Goal: Task Accomplishment & Management: Manage account settings

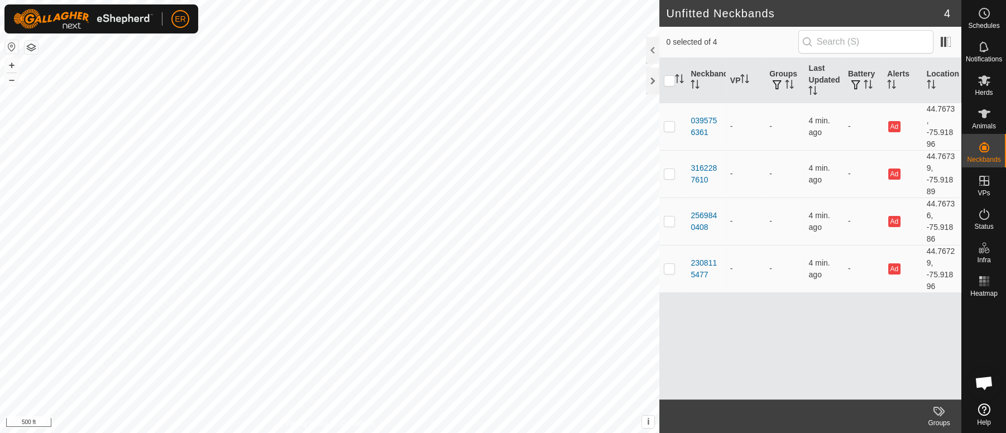
scroll to position [9763, 0]
checkbox input "false"
click at [712, 364] on div "Neckband VP Groups Last Updated Battery Alerts Location 0395756361 - - 17 min. …" at bounding box center [810, 229] width 302 height 342
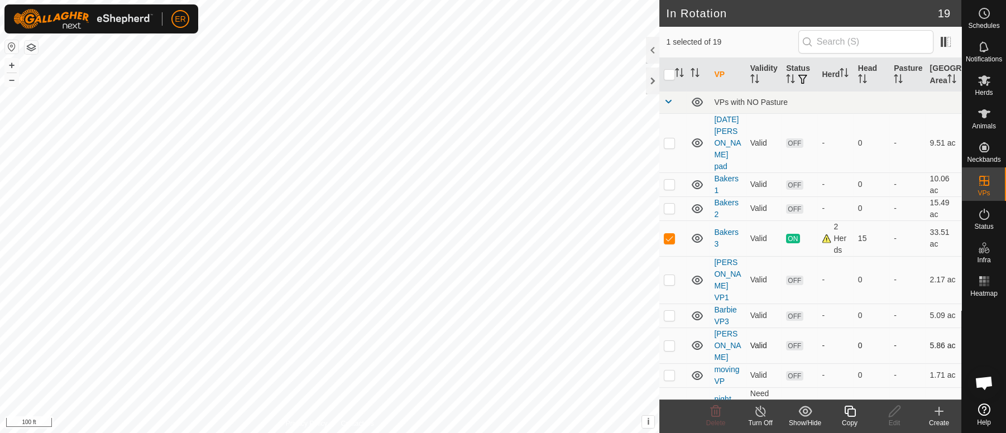
checkbox input "true"
checkbox input "false"
checkbox input "true"
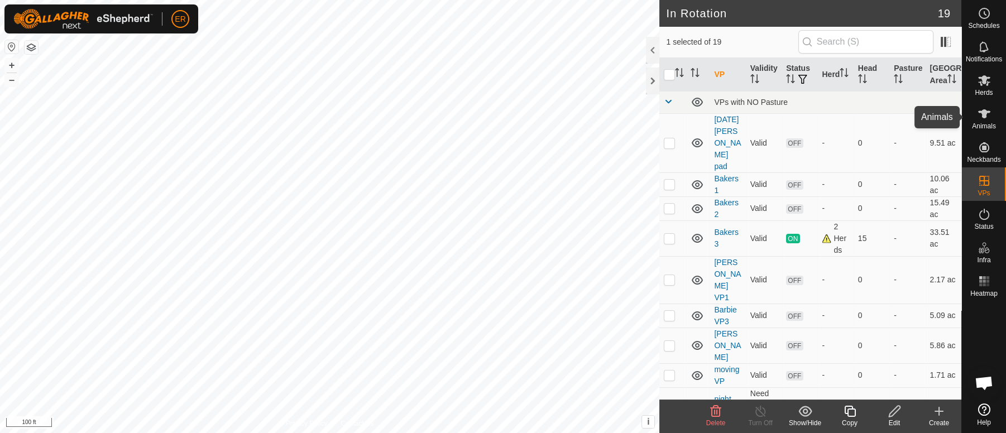
click at [981, 114] on icon at bounding box center [984, 113] width 12 height 9
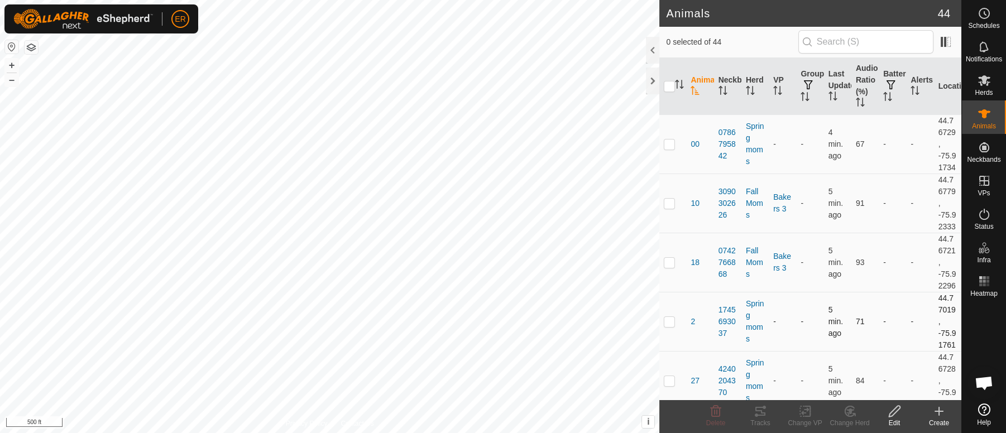
scroll to position [7, 0]
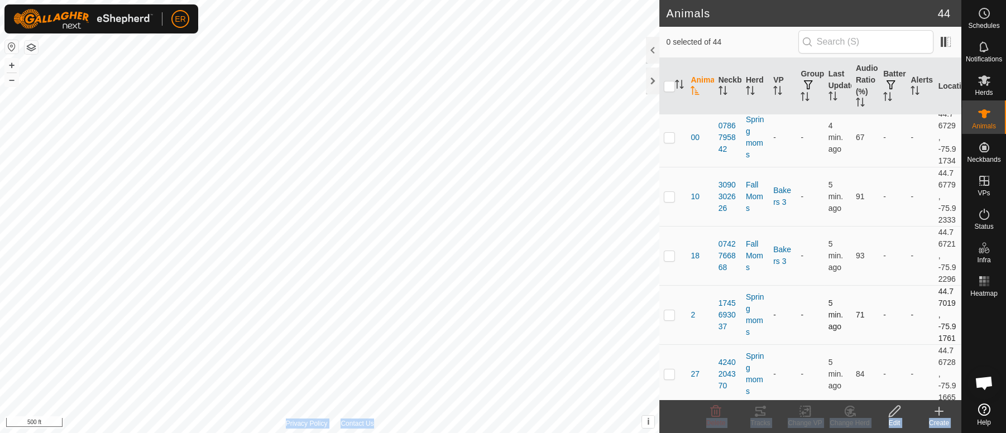
click at [492, 314] on div "Animals 44 0 selected of 44 Animal Neckband Herd VP Groups Last Updated Audio R…" at bounding box center [480, 216] width 961 height 433
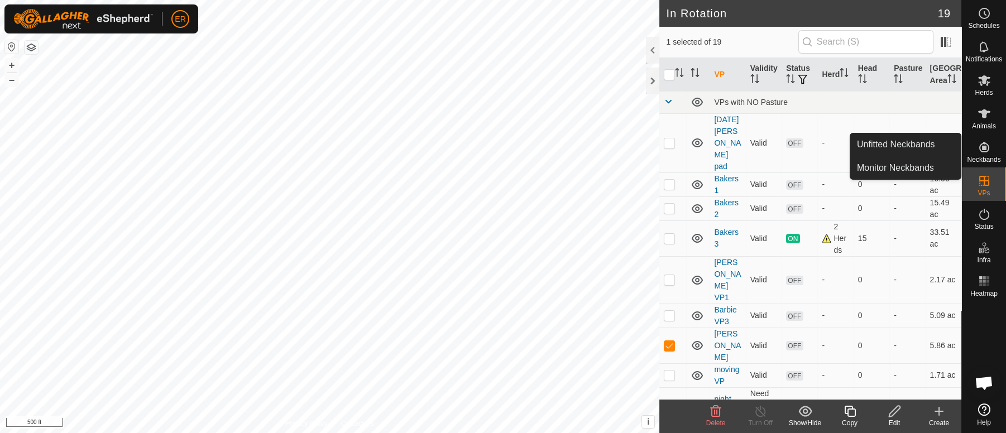
click at [985, 143] on icon at bounding box center [984, 147] width 10 height 10
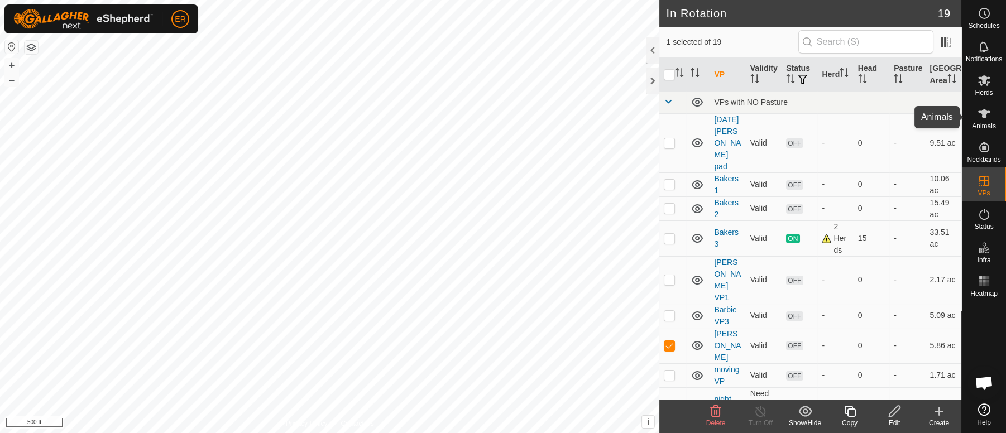
click at [980, 114] on icon at bounding box center [983, 113] width 13 height 13
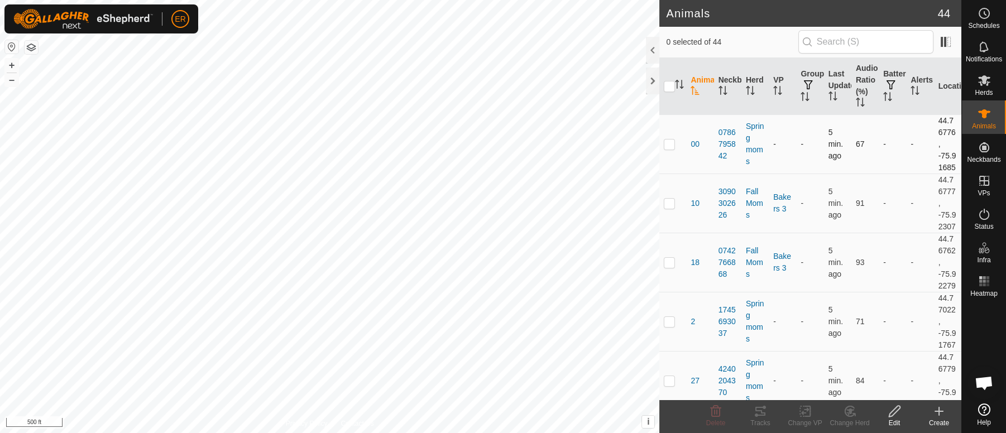
click at [669, 148] on p-checkbox at bounding box center [669, 144] width 11 height 9
checkbox input "true"
click at [805, 408] on icon at bounding box center [805, 411] width 14 height 13
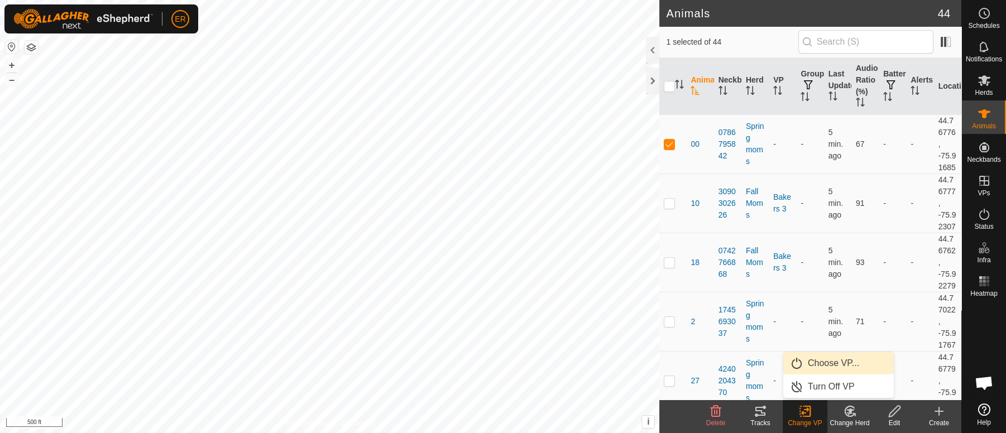
click at [818, 363] on link "Choose VP..." at bounding box center [838, 363] width 110 height 22
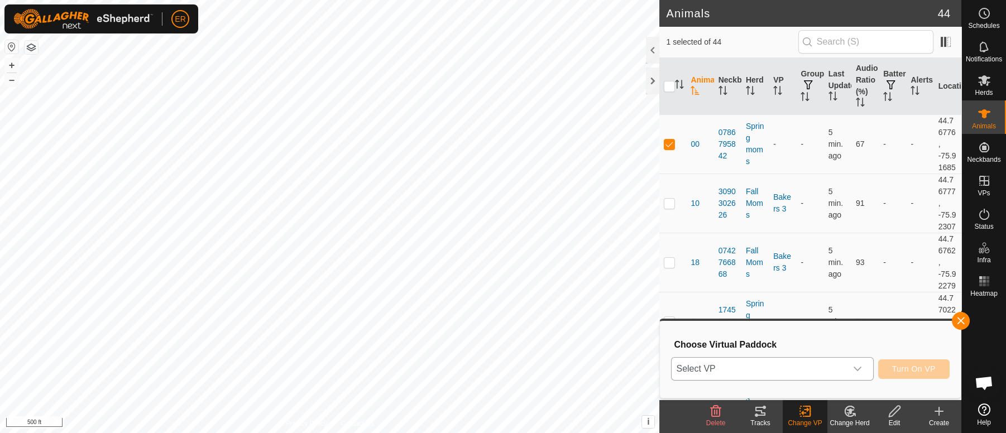
click at [854, 369] on icon "dropdown trigger" at bounding box center [857, 368] width 9 height 9
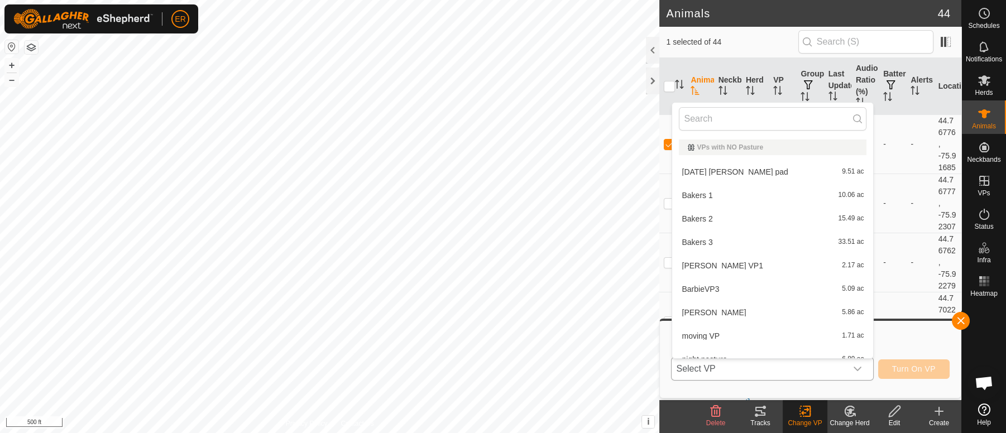
scroll to position [12, 0]
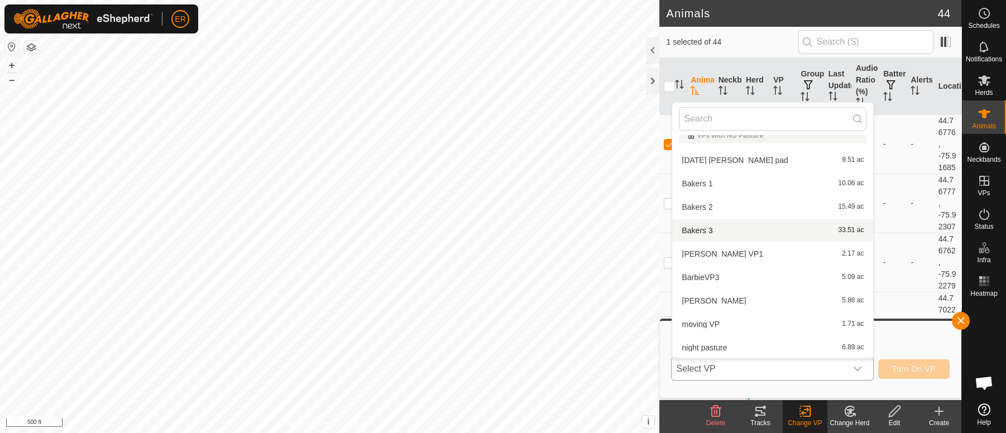
click at [693, 230] on li "Bakers 3 33.51 ac" at bounding box center [772, 230] width 201 height 22
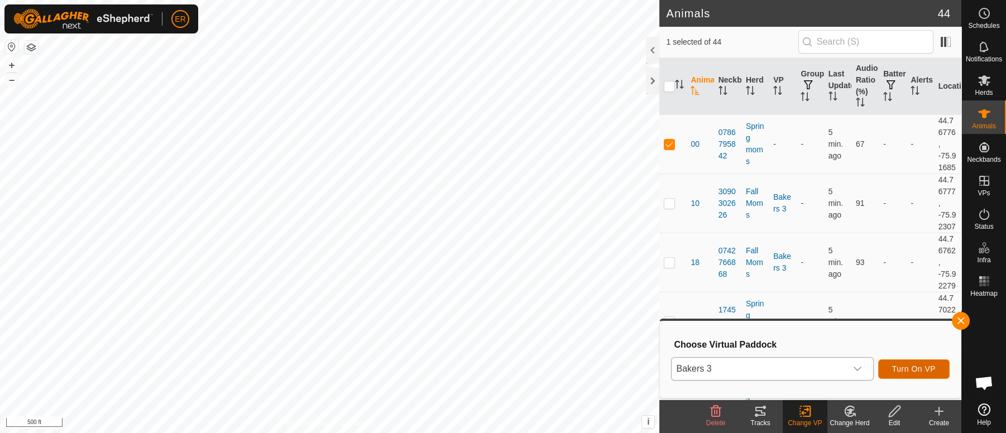
click at [917, 371] on span "Turn On VP" at bounding box center [914, 368] width 44 height 9
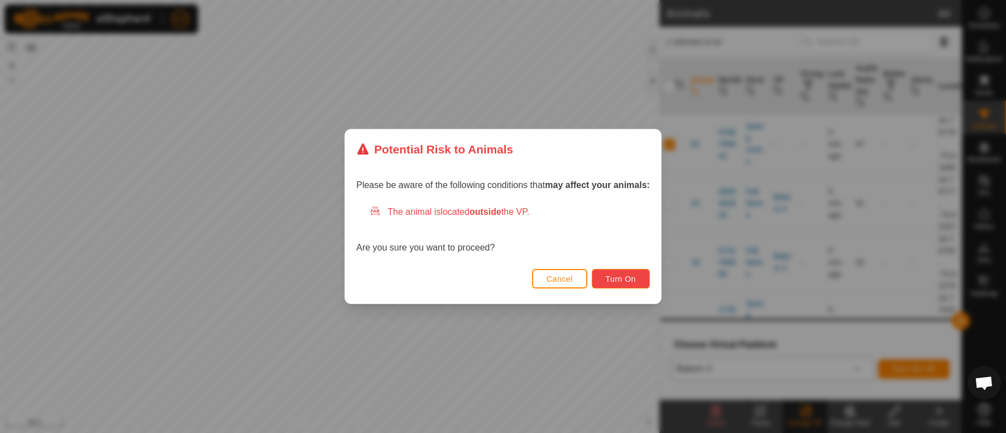
click at [626, 276] on span "Turn On" at bounding box center [620, 279] width 30 height 9
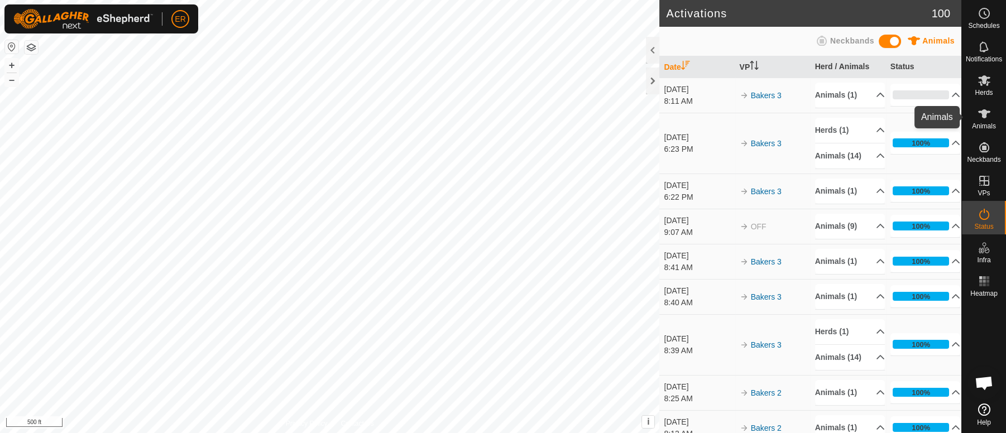
click at [982, 108] on icon at bounding box center [983, 113] width 13 height 13
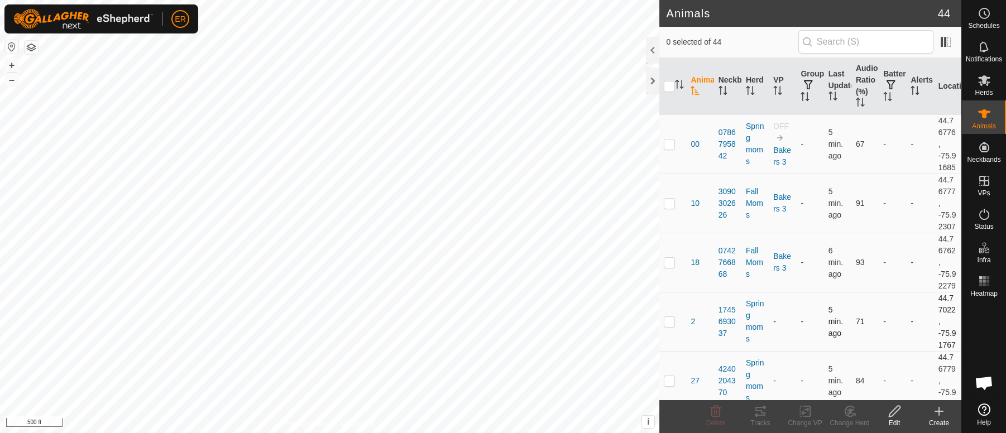
click at [669, 326] on p-checkbox at bounding box center [669, 321] width 11 height 9
checkbox input "true"
click at [807, 410] on icon at bounding box center [805, 411] width 8 height 7
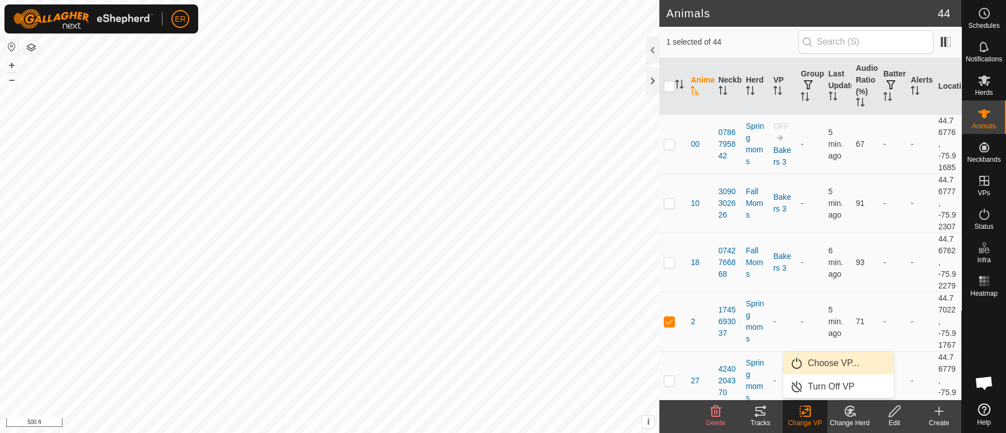
click at [830, 362] on link "Choose VP..." at bounding box center [838, 363] width 110 height 22
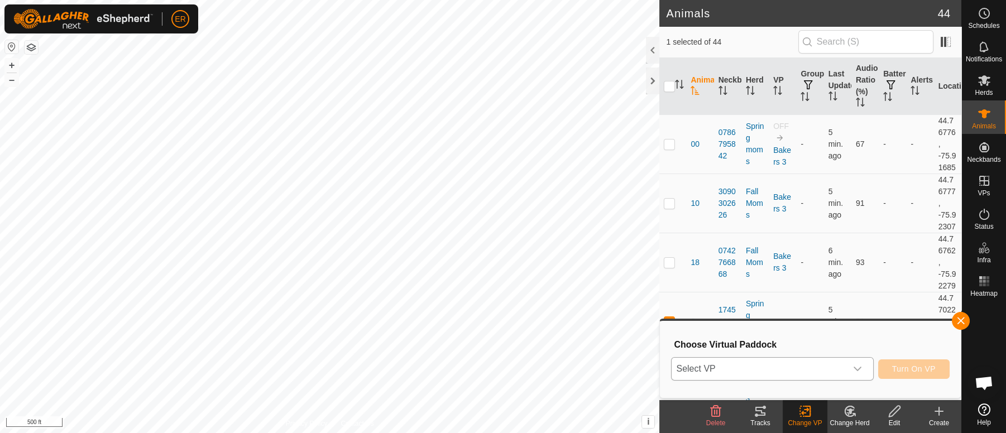
click at [857, 371] on icon "dropdown trigger" at bounding box center [857, 369] width 8 height 4
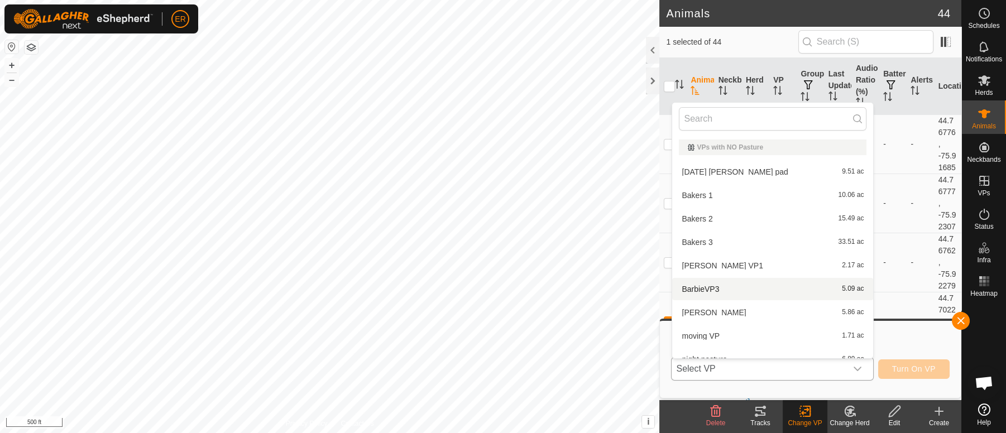
scroll to position [12, 0]
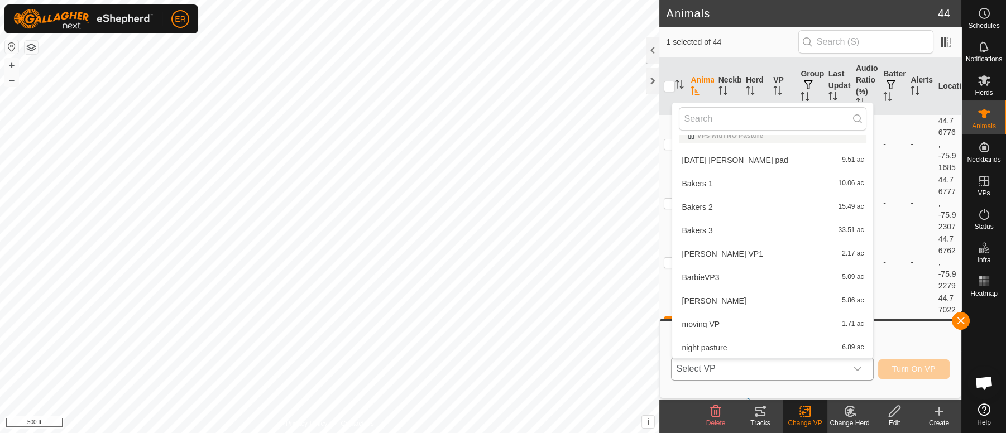
click at [702, 229] on li "Bakers 3 33.51 ac" at bounding box center [772, 230] width 201 height 22
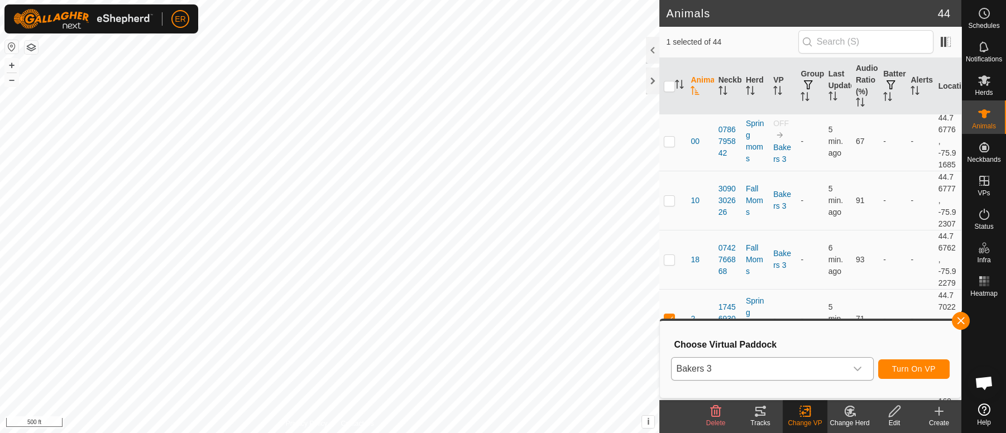
scroll to position [0, 0]
click at [669, 148] on p-checkbox at bounding box center [669, 144] width 11 height 9
checkbox input "true"
click at [806, 411] on icon at bounding box center [805, 411] width 8 height 7
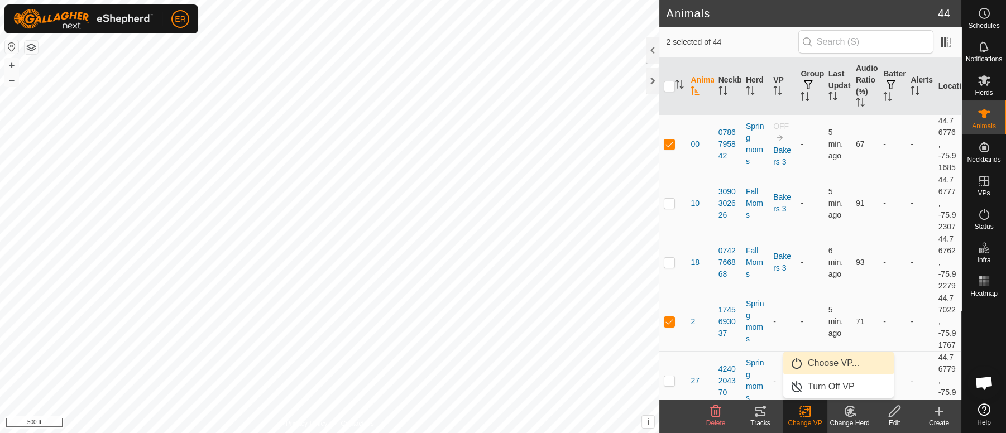
click at [821, 362] on link "Choose VP..." at bounding box center [838, 363] width 110 height 22
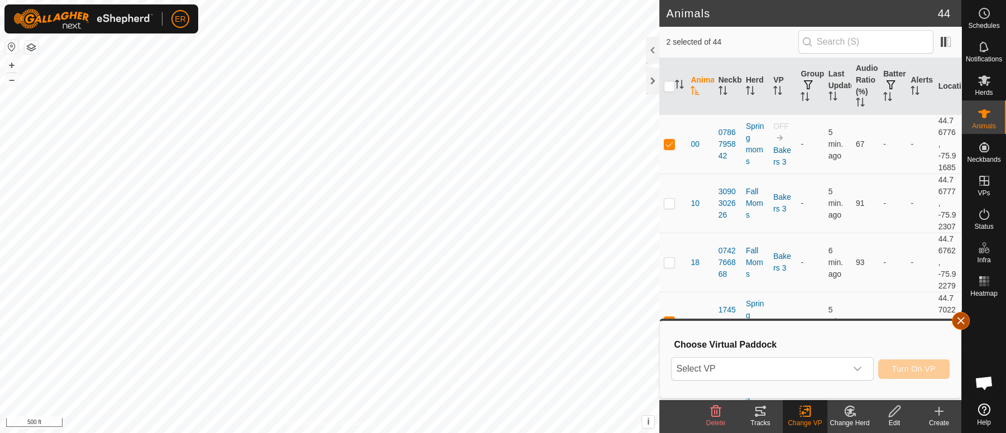
click at [954, 316] on button "button" at bounding box center [960, 321] width 18 height 18
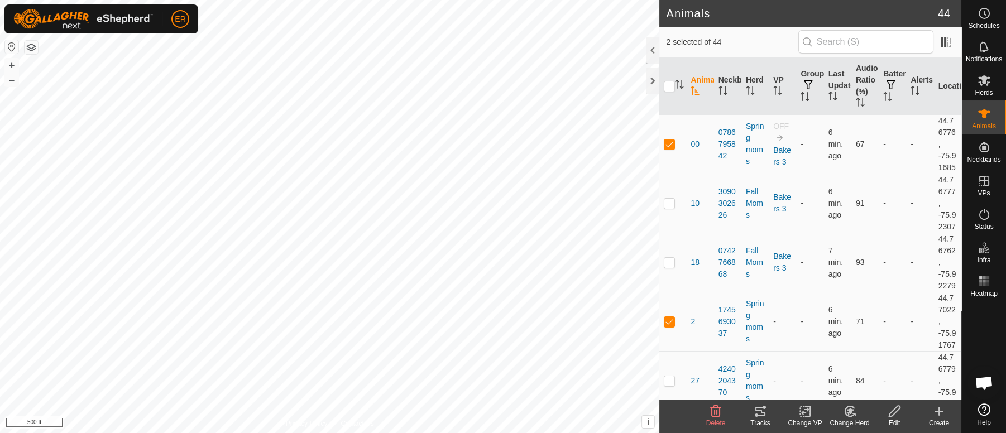
click at [806, 413] on icon at bounding box center [805, 411] width 14 height 13
click at [816, 387] on link "Turn Off VP" at bounding box center [838, 387] width 110 height 22
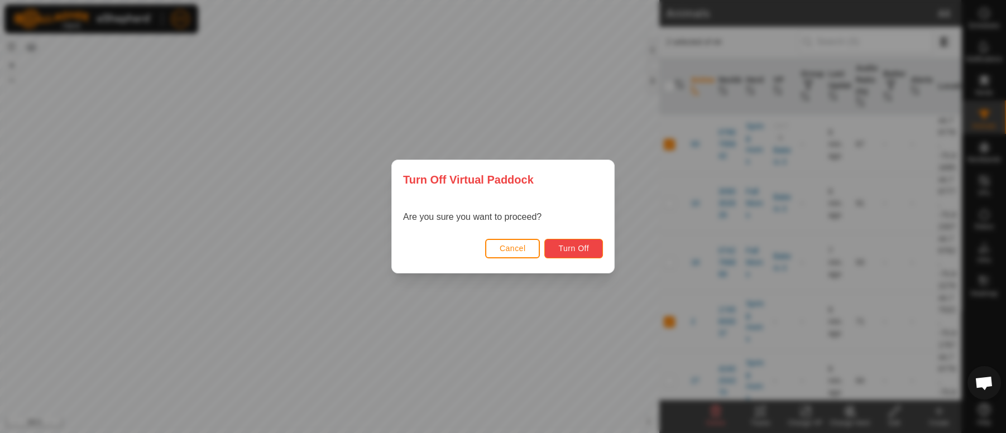
click at [570, 245] on span "Turn Off" at bounding box center [573, 248] width 31 height 9
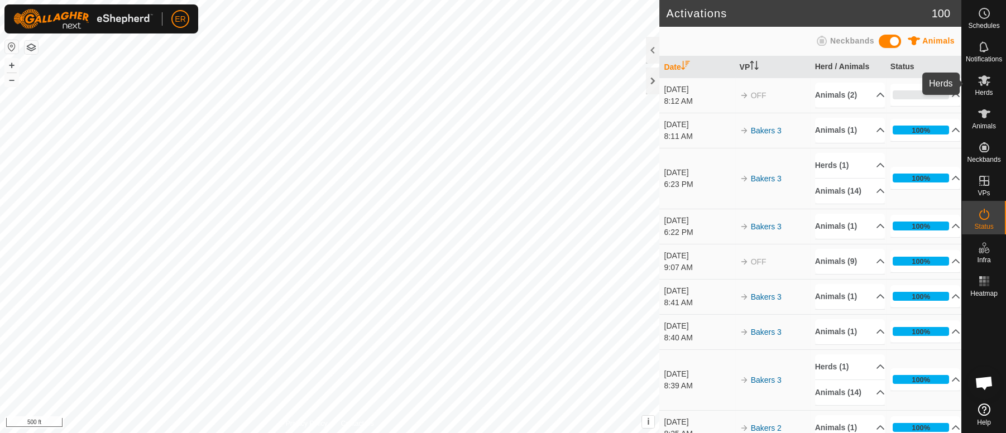
click at [982, 82] on icon at bounding box center [984, 80] width 12 height 11
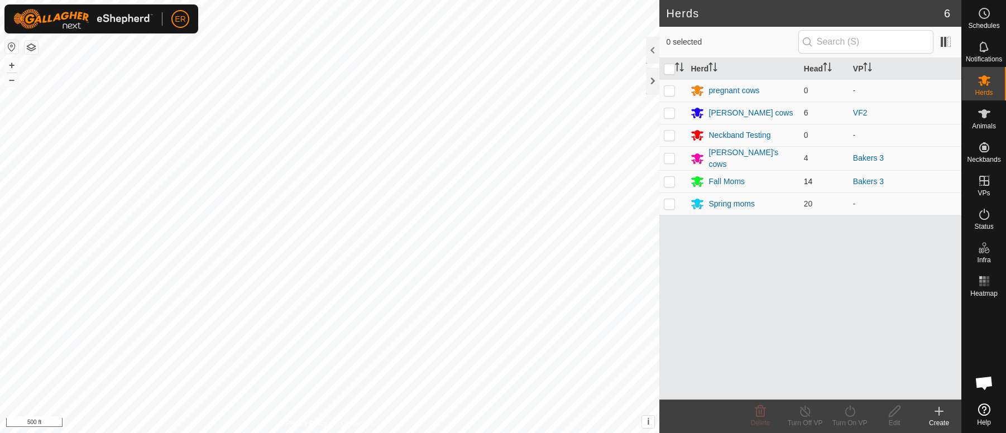
click at [669, 182] on p-checkbox at bounding box center [669, 181] width 11 height 9
checkbox input "true"
click at [980, 113] on icon at bounding box center [984, 113] width 12 height 9
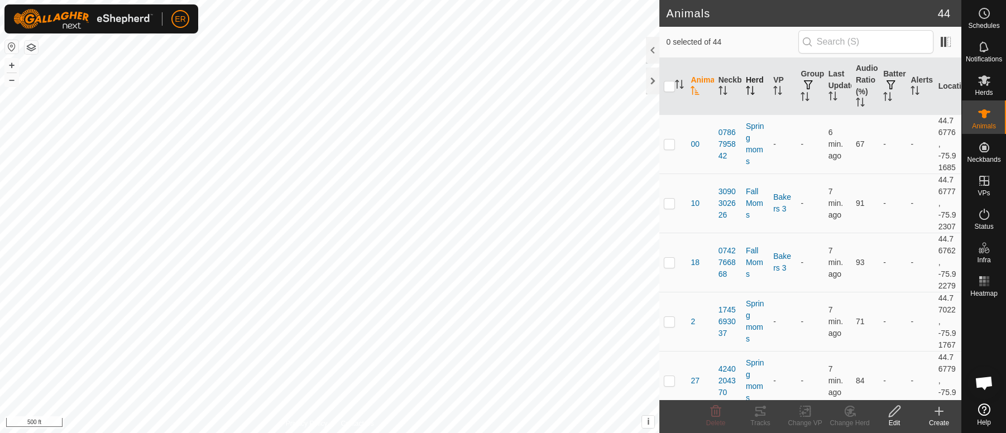
click at [751, 80] on th "Herd" at bounding box center [754, 86] width 27 height 57
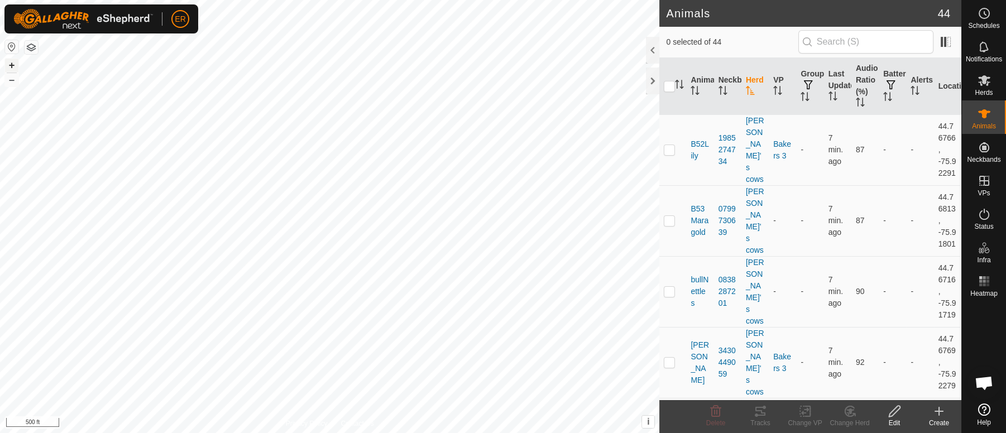
click at [10, 64] on button "+" at bounding box center [11, 65] width 13 height 13
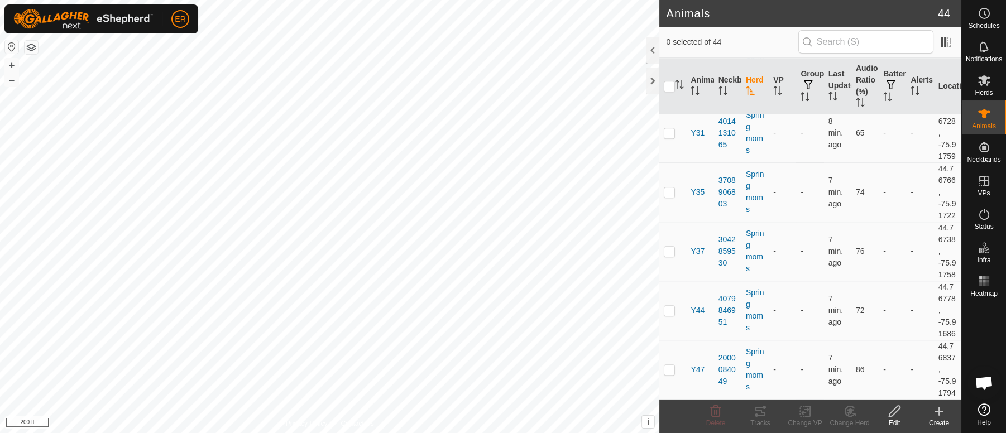
scroll to position [2762, 0]
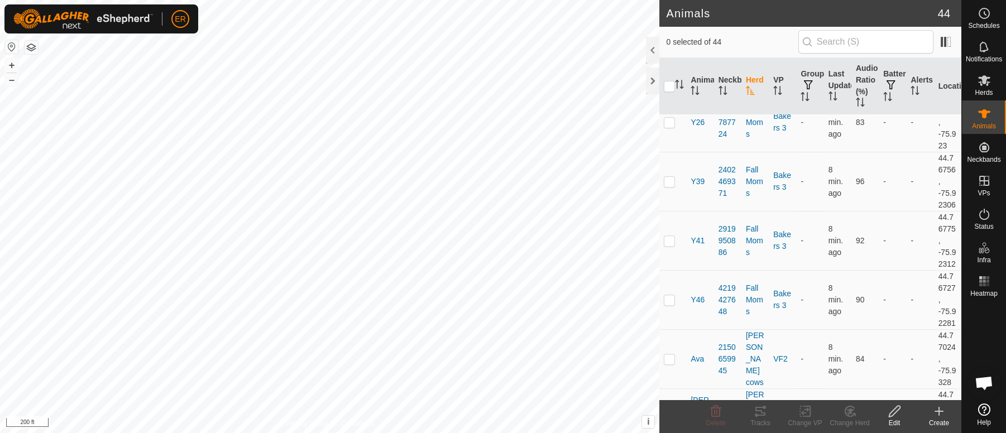
scroll to position [883, 0]
click at [9, 63] on button "+" at bounding box center [11, 65] width 13 height 13
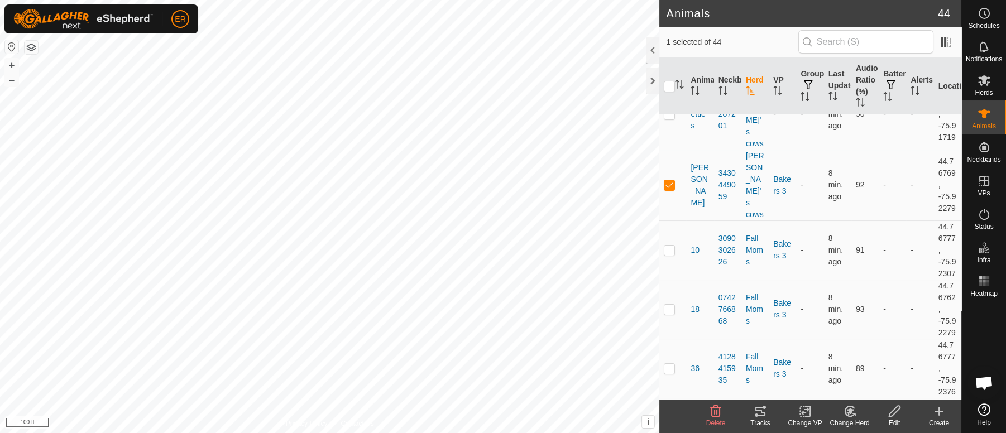
scroll to position [172, 0]
click at [672, 190] on p-checkbox at bounding box center [669, 189] width 11 height 9
checkbox input "false"
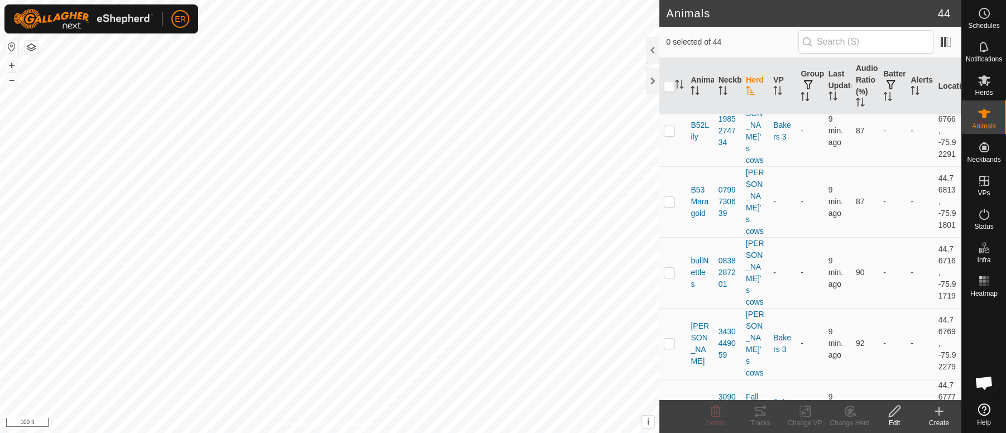
scroll to position [14, 0]
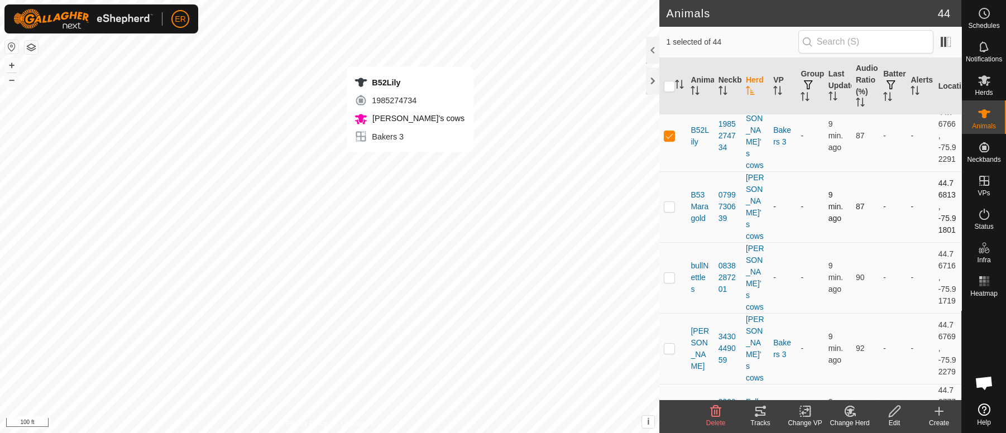
checkbox input "false"
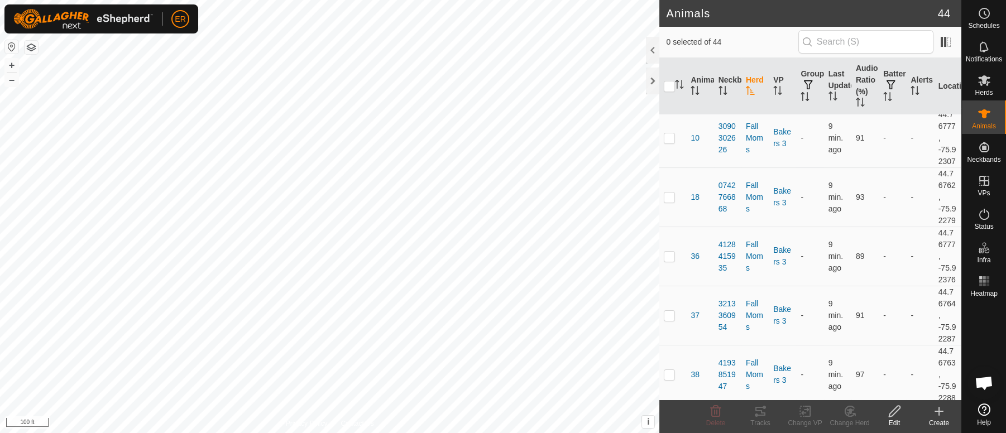
scroll to position [0, 0]
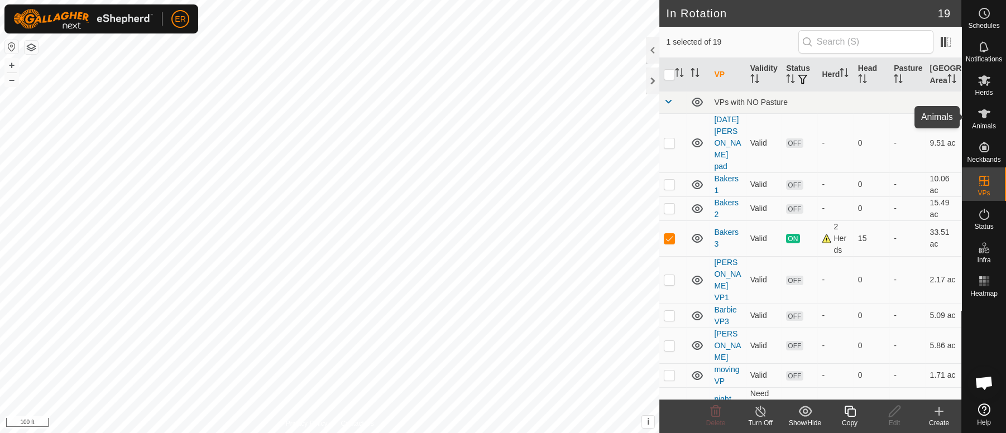
click at [978, 112] on icon at bounding box center [984, 113] width 12 height 9
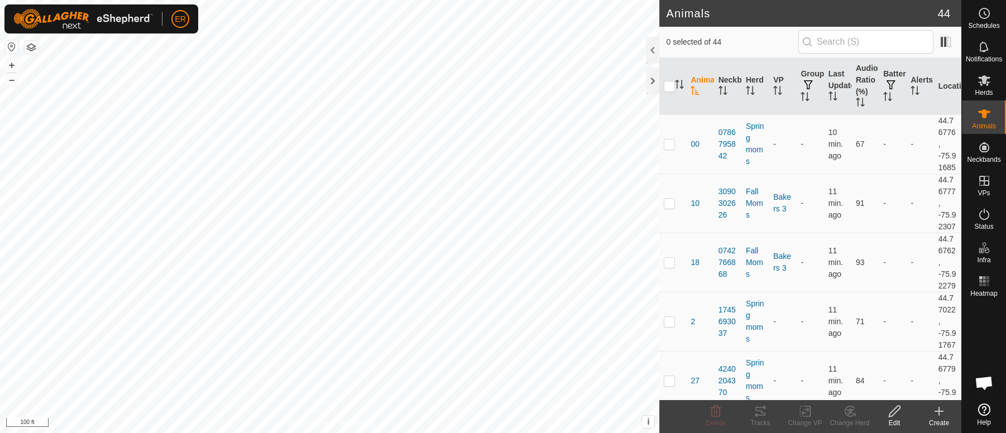
click at [979, 112] on icon at bounding box center [984, 113] width 12 height 9
